Goal: Use online tool/utility: Utilize a website feature to perform a specific function

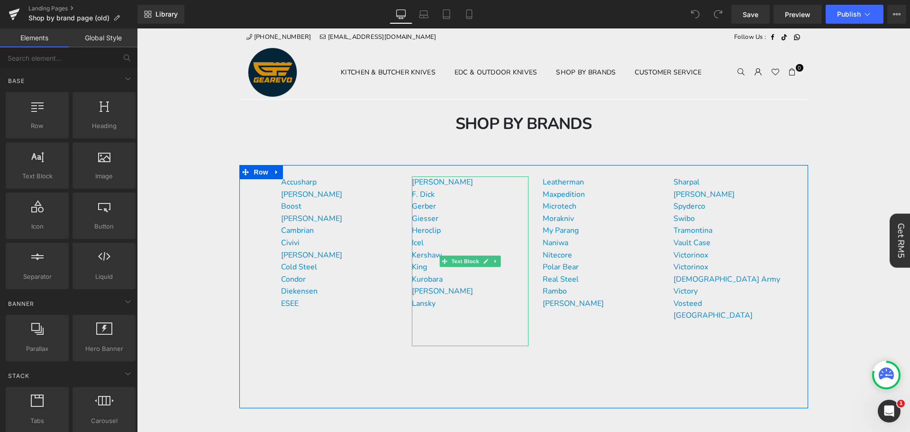
click at [446, 241] on p "Icel" at bounding box center [470, 243] width 117 height 12
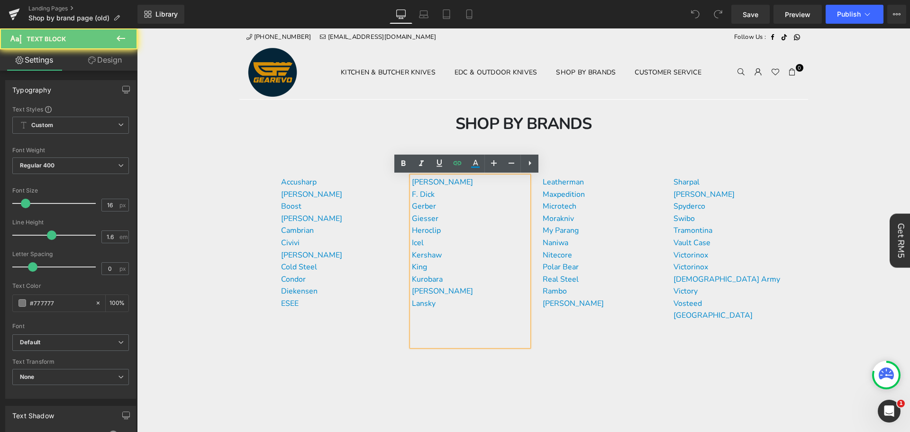
click at [446, 241] on p "Icel" at bounding box center [470, 243] width 117 height 12
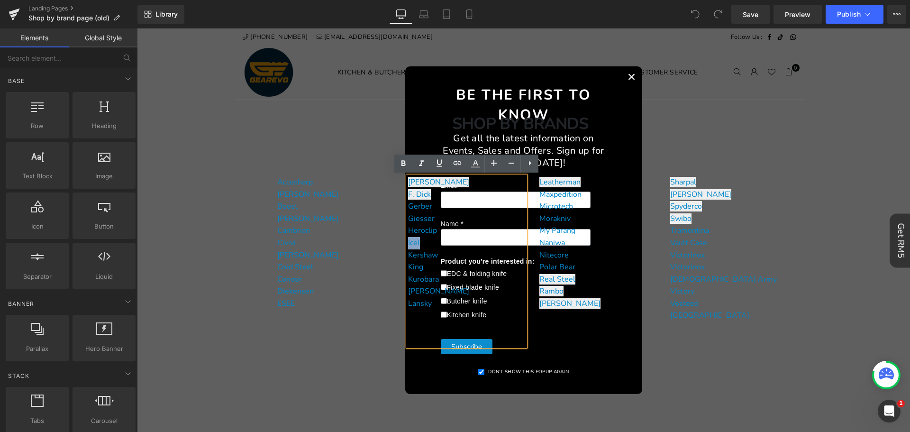
click at [627, 74] on button "×" at bounding box center [631, 76] width 21 height 21
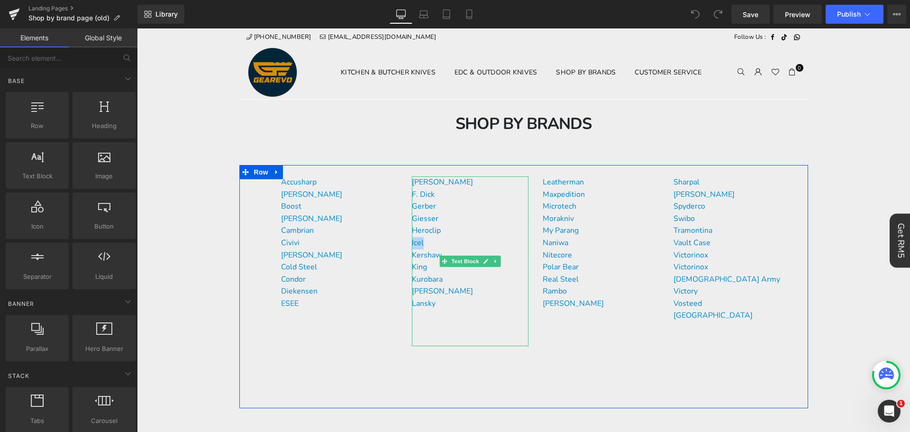
click at [428, 250] on p "Kershaw" at bounding box center [470, 255] width 117 height 12
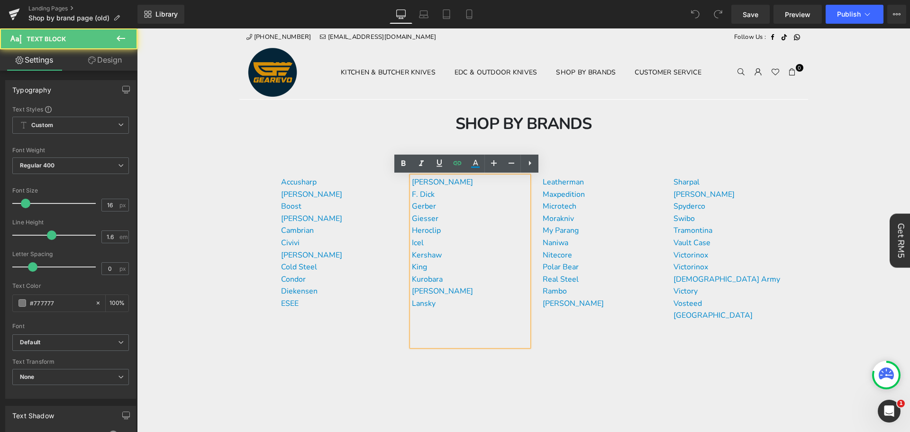
click at [434, 243] on p "Icel" at bounding box center [470, 243] width 117 height 12
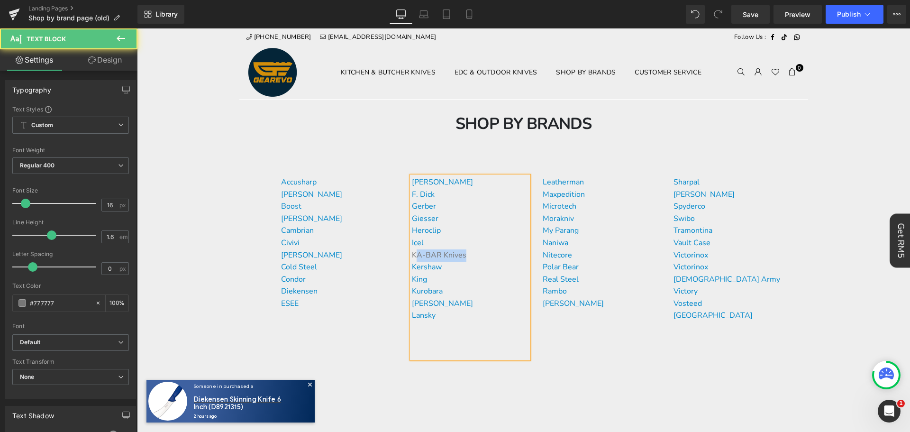
drag, startPoint x: 461, startPoint y: 256, endPoint x: 411, endPoint y: 254, distance: 50.3
click at [412, 254] on p "KA-BAR Knives" at bounding box center [470, 255] width 117 height 12
click at [478, 249] on p "KA-BAR Knives" at bounding box center [470, 255] width 117 height 12
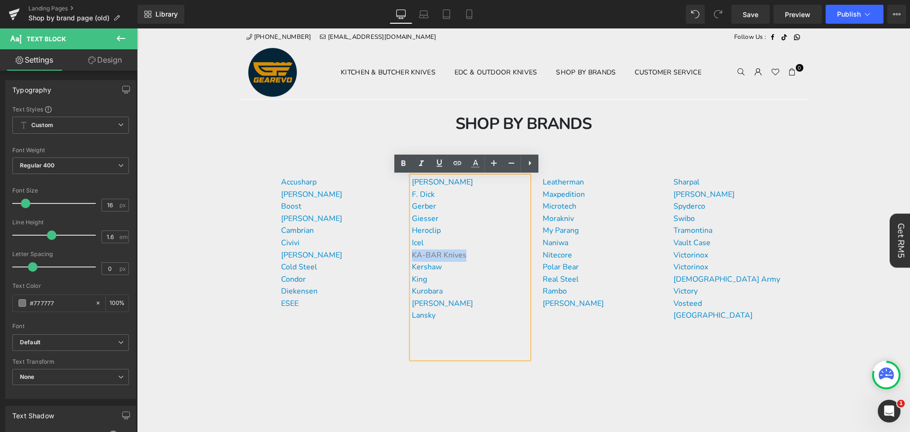
drag, startPoint x: 463, startPoint y: 255, endPoint x: 410, endPoint y: 254, distance: 53.1
click at [412, 254] on p "KA-BAR Knives" at bounding box center [470, 255] width 117 height 12
click at [459, 160] on icon at bounding box center [457, 162] width 11 height 11
click at [470, 278] on input "text" at bounding box center [477, 275] width 146 height 24
paste input "[URL][DOMAIN_NAME]"
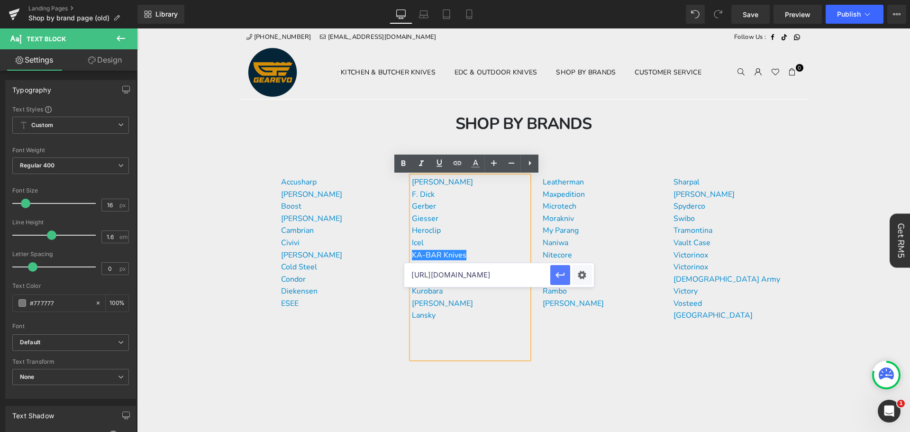
scroll to position [0, 5]
type input "[URL][DOMAIN_NAME]"
click at [565, 275] on button "button" at bounding box center [560, 275] width 20 height 20
click at [492, 328] on div "[PERSON_NAME] F. [PERSON_NAME] [PERSON_NAME] Heroclip Icel KA-BAR Knives Kersha…" at bounding box center [470, 267] width 117 height 182
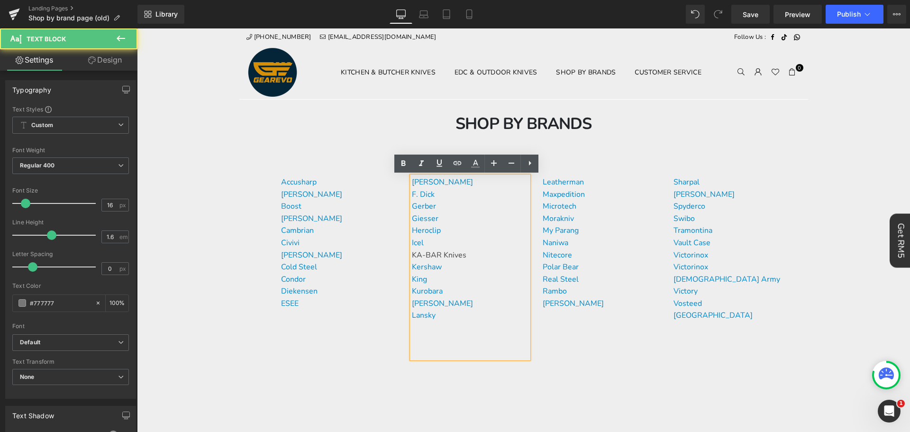
click at [479, 273] on p "King" at bounding box center [470, 279] width 117 height 12
click at [480, 269] on p "Kershaw" at bounding box center [470, 267] width 117 height 12
click at [475, 166] on icon at bounding box center [475, 166] width 9 height 1
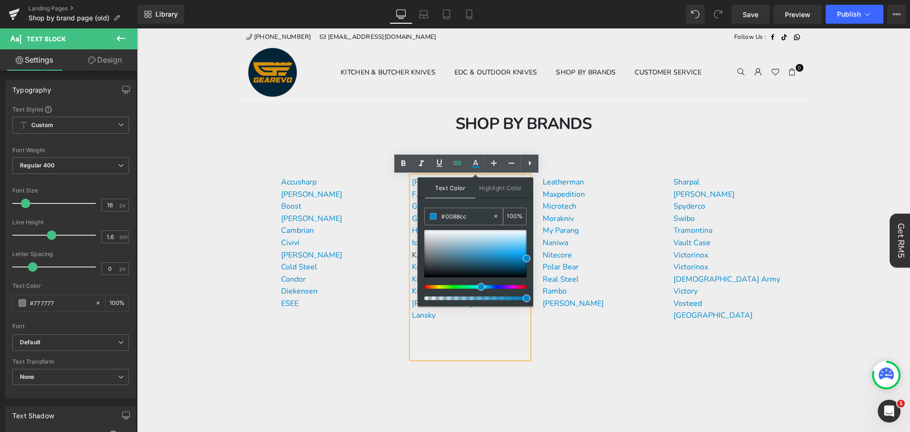
click at [473, 212] on input "#0088cc" at bounding box center [466, 216] width 51 height 10
click at [473, 334] on div "[PERSON_NAME] F. [PERSON_NAME] [PERSON_NAME] Heroclip Icel KA-BAR Knives Kersha…" at bounding box center [470, 267] width 117 height 182
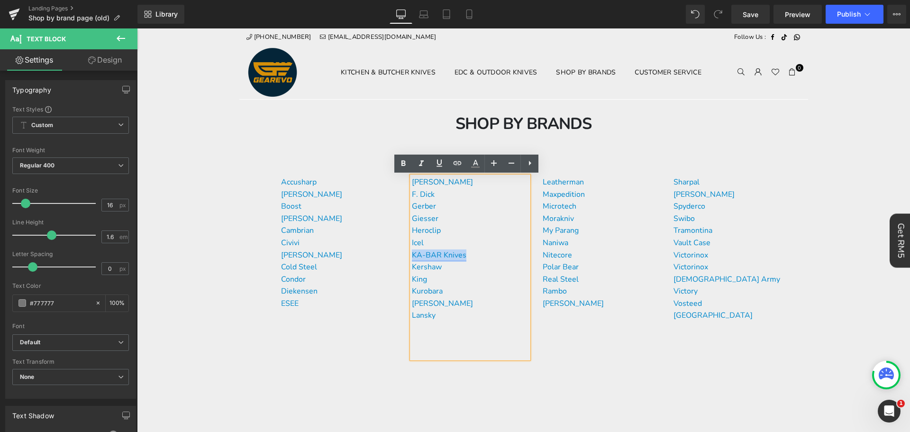
drag, startPoint x: 463, startPoint y: 256, endPoint x: 456, endPoint y: 226, distance: 31.6
click at [412, 255] on p "KA-BAR Knives" at bounding box center [470, 255] width 117 height 12
click at [474, 168] on icon at bounding box center [475, 163] width 11 height 11
type input "#444444"
type input "100"
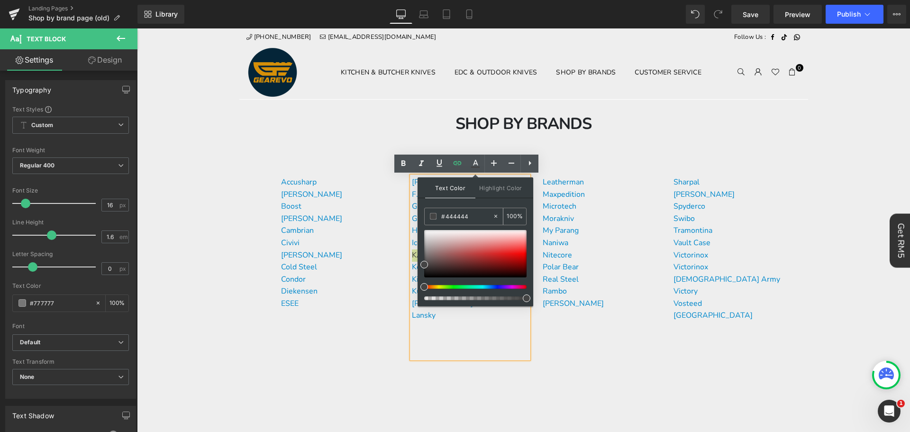
click at [462, 219] on input "#444444" at bounding box center [466, 216] width 51 height 10
paste input "0088cc"
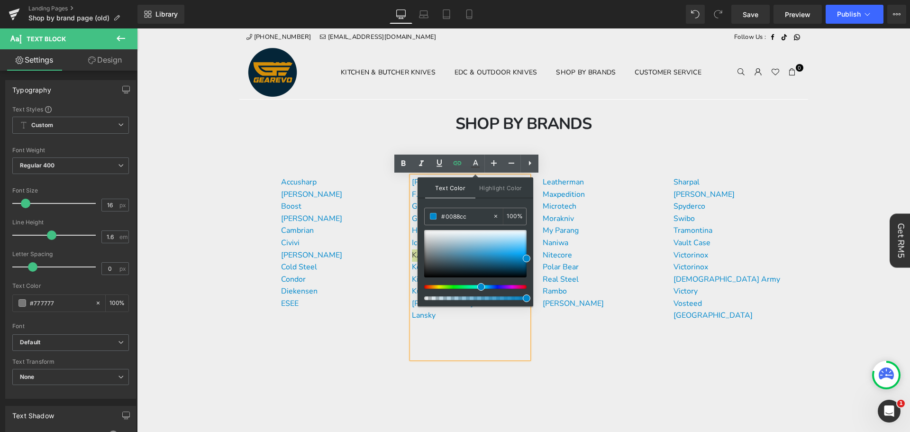
type input "#0088cc"
click at [527, 259] on span at bounding box center [527, 259] width 8 height 8
click at [442, 355] on div "[PERSON_NAME] F. [PERSON_NAME] [PERSON_NAME] Heroclip Icel KA-BAR Knives Kersha…" at bounding box center [470, 267] width 117 height 182
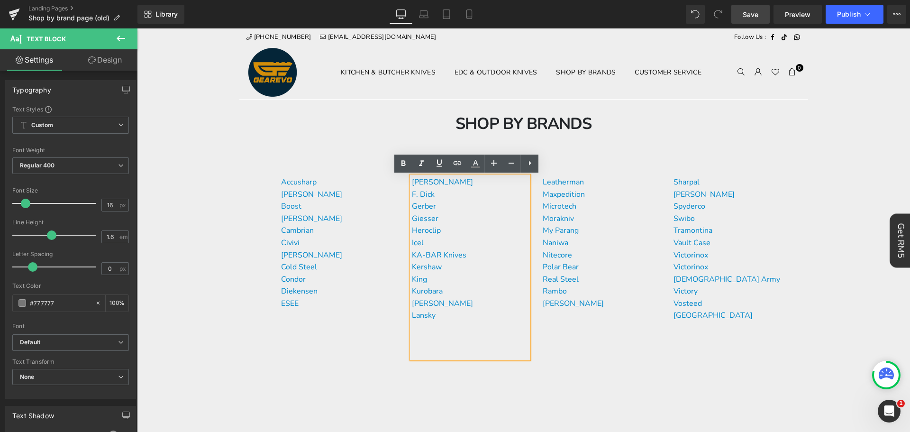
click at [741, 12] on link "Save" at bounding box center [750, 14] width 38 height 19
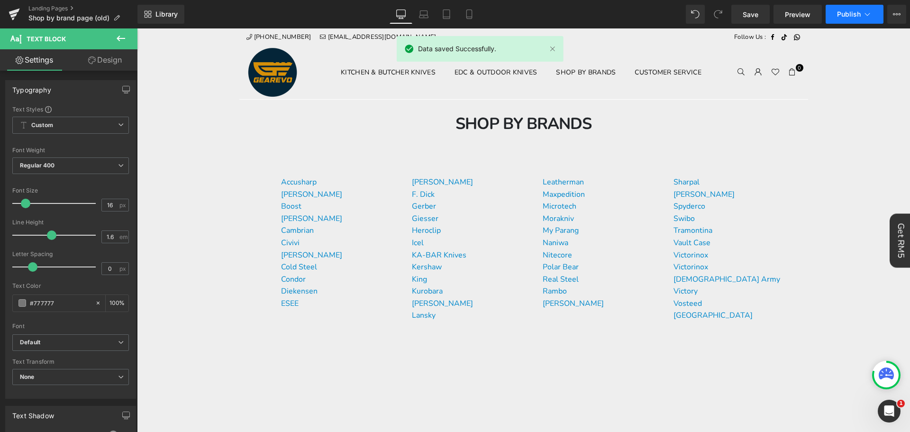
click at [843, 13] on span "Publish" at bounding box center [849, 14] width 24 height 8
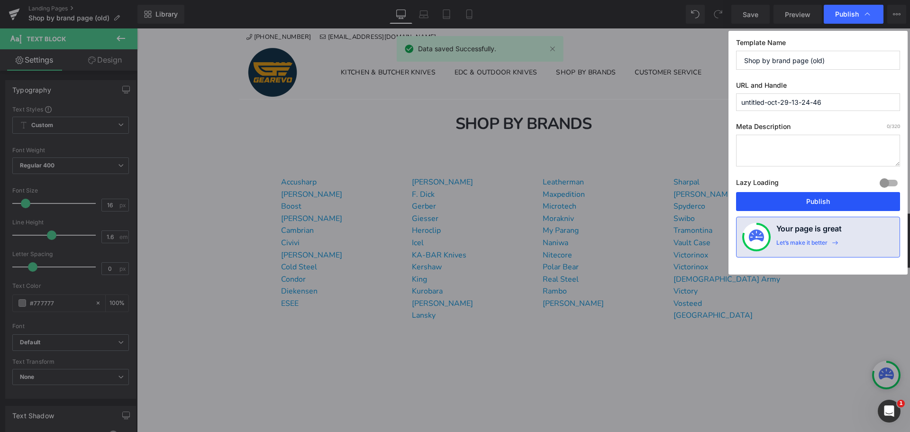
click at [845, 195] on button "Publish" at bounding box center [818, 201] width 164 height 19
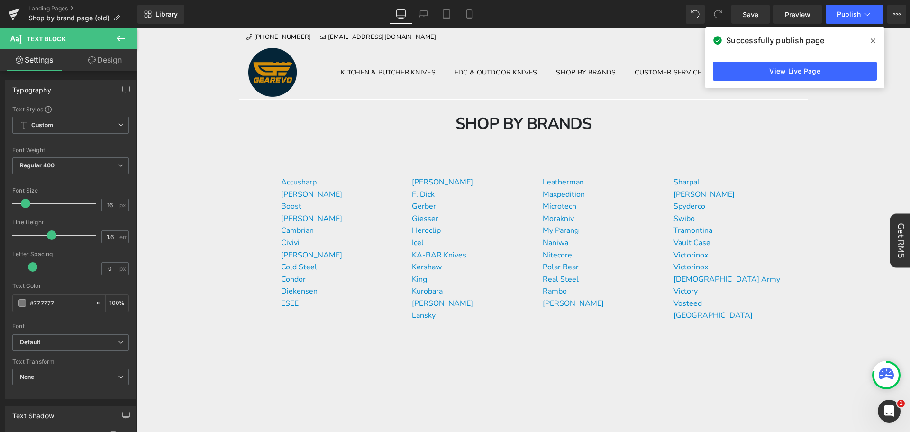
click at [872, 39] on icon at bounding box center [873, 40] width 5 height 5
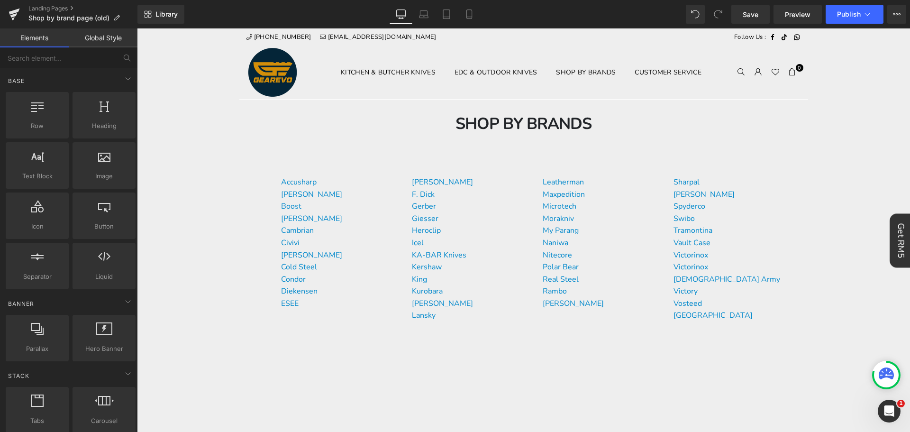
drag, startPoint x: 893, startPoint y: 42, endPoint x: 898, endPoint y: 33, distance: 10.6
